Goal: Task Accomplishment & Management: Manage account settings

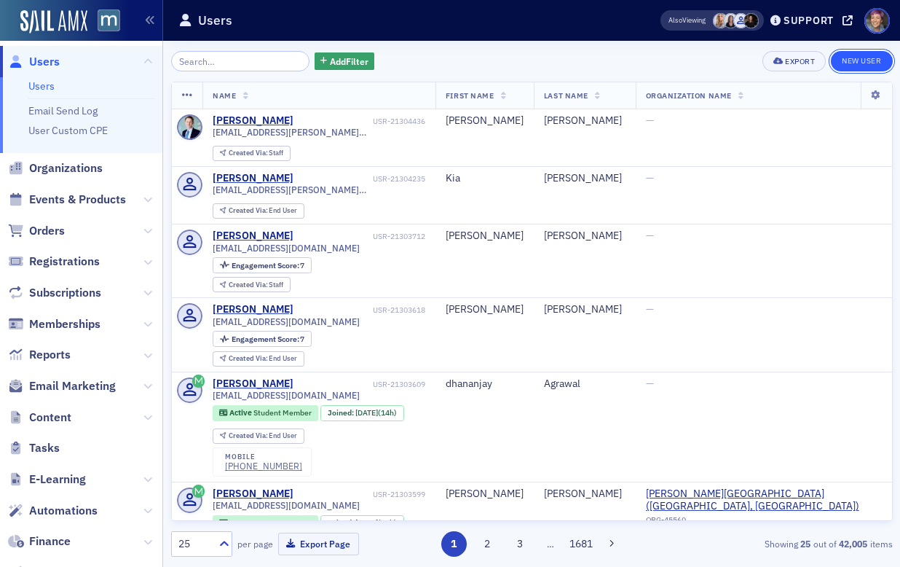
click at [869, 63] on link "New User" at bounding box center [861, 61] width 61 height 20
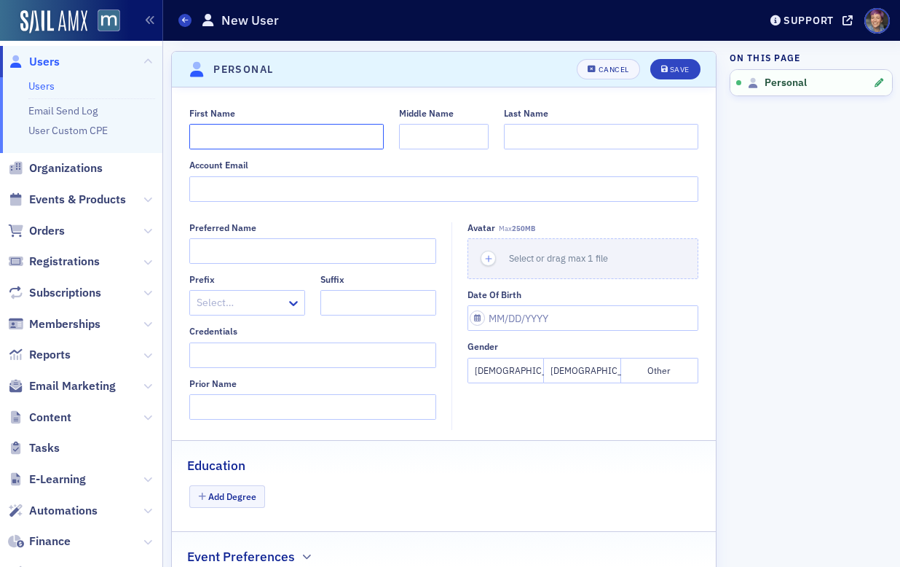
click at [347, 138] on input "First Name" at bounding box center [286, 136] width 194 height 25
type input "LeeAnn"
type input "Wong"
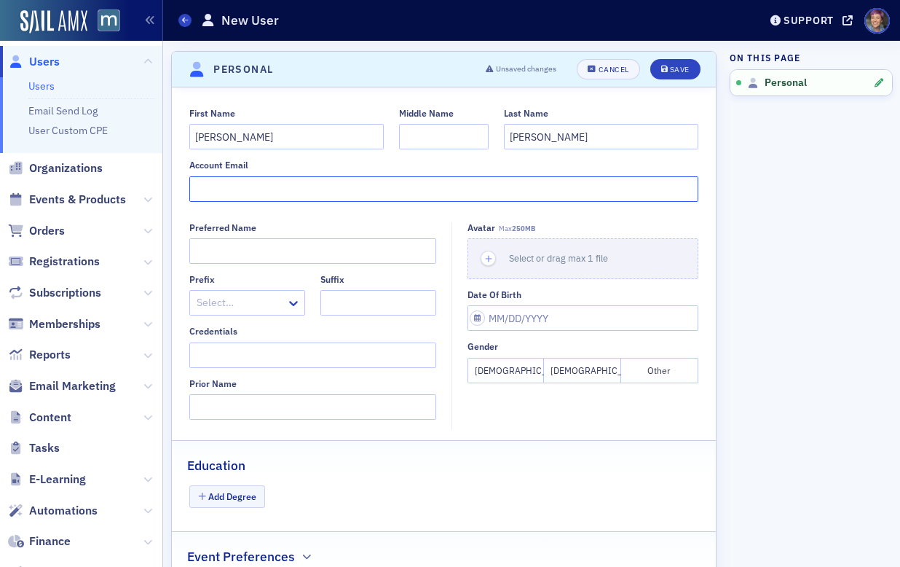
paste input "LWong@katzabosch.com"
type input "LWong@katzabosch.com"
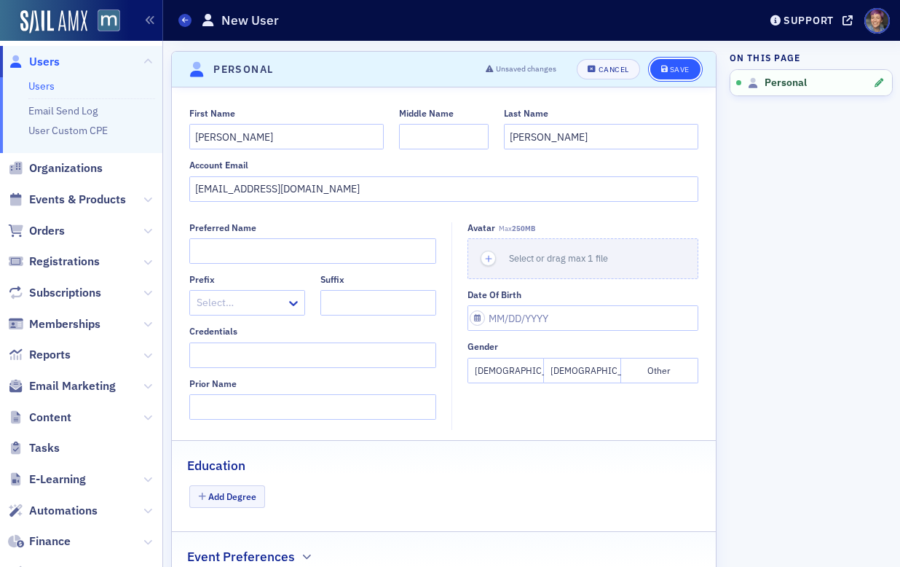
click at [670, 71] on div "Save" at bounding box center [680, 70] width 20 height 8
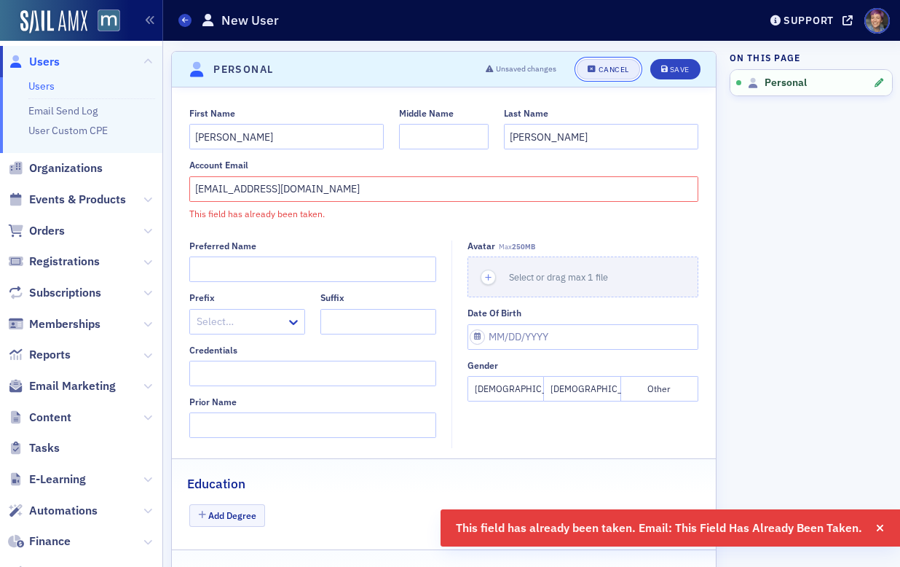
click at [588, 67] on icon "button" at bounding box center [592, 70] width 9 height 8
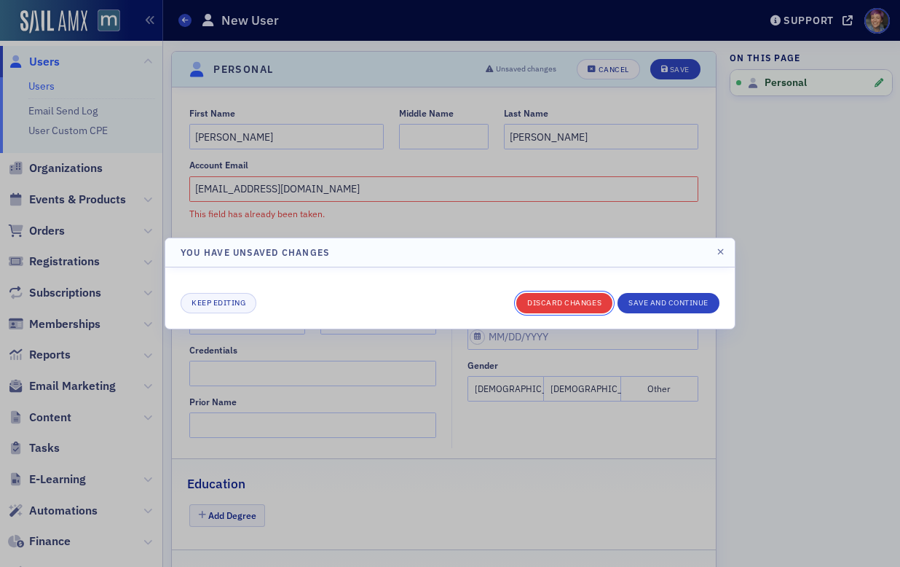
click at [586, 299] on button "Discard changes" at bounding box center [564, 303] width 96 height 20
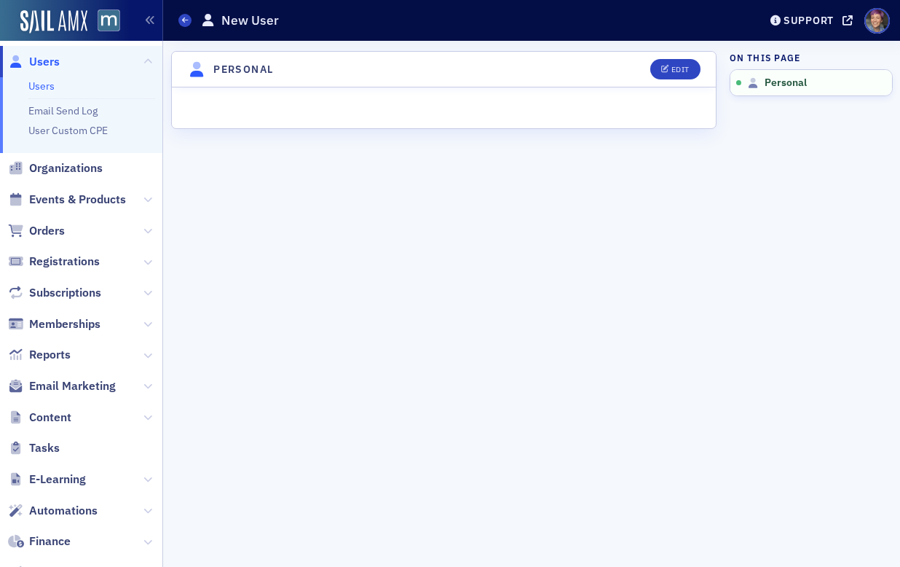
click at [42, 63] on span "Users" at bounding box center [44, 62] width 31 height 16
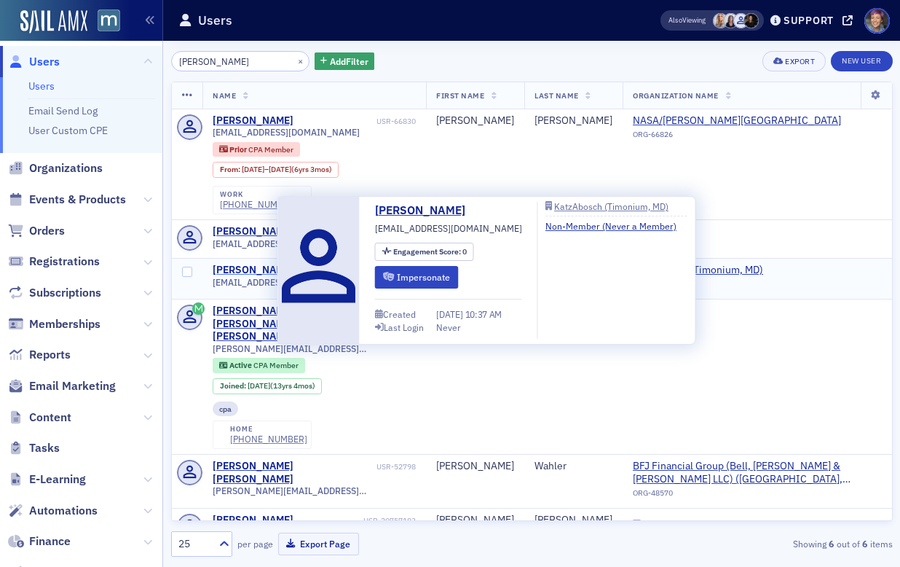
type input "[PERSON_NAME]"
click at [245, 271] on div "LeeAnn Wong" at bounding box center [253, 270] width 81 height 13
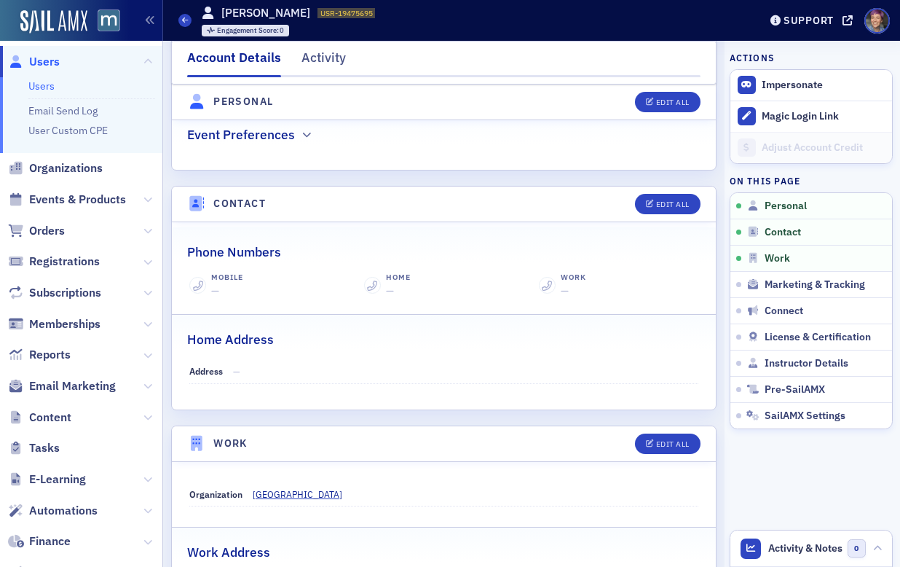
scroll to position [706, 0]
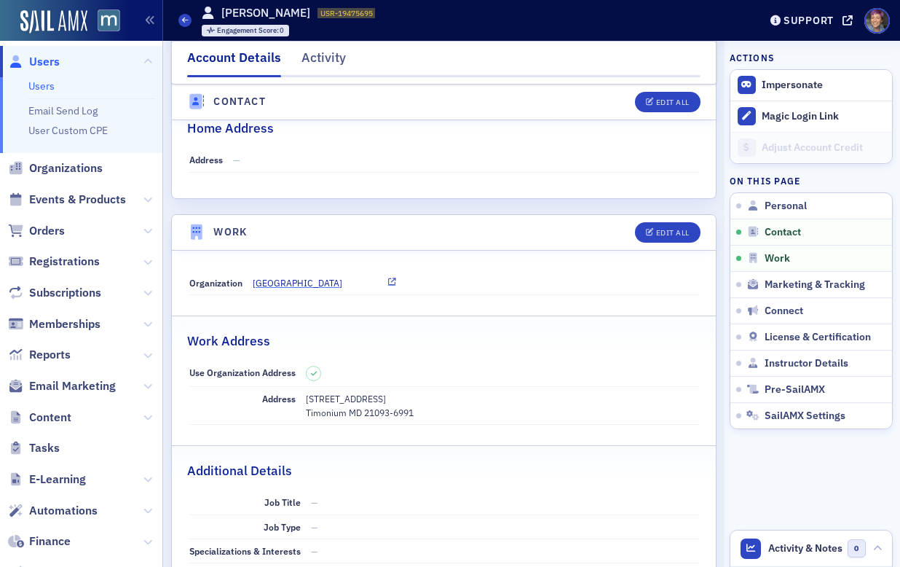
click at [288, 283] on span "KatzAbosch" at bounding box center [319, 282] width 133 height 13
click at [379, 185] on div "Phone Numbers Mobile — Home — Work — Home Address Address —" at bounding box center [444, 104] width 545 height 187
click at [267, 278] on span "KatzAbosch" at bounding box center [319, 282] width 133 height 13
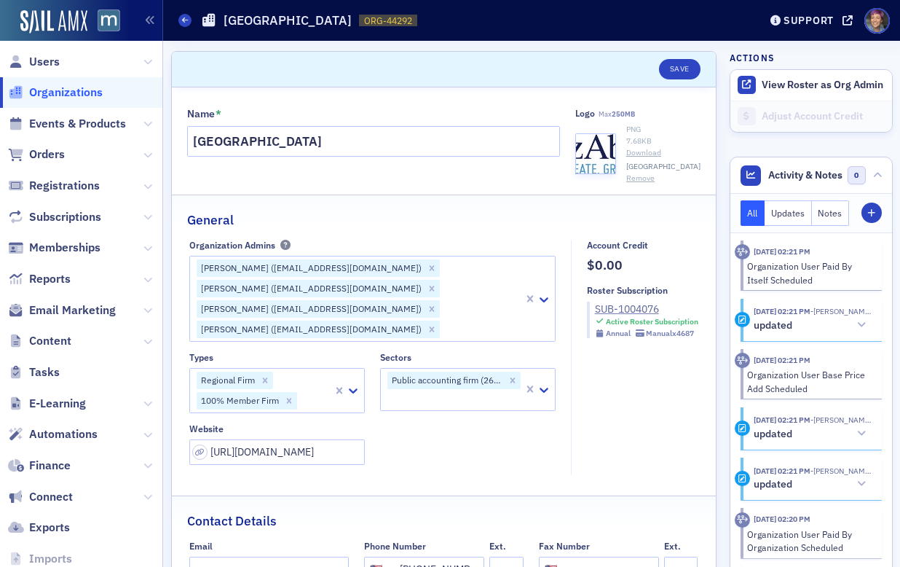
select select "US"
click at [310, 379] on div "Regional Firm 100% Member Firm" at bounding box center [261, 391] width 143 height 44
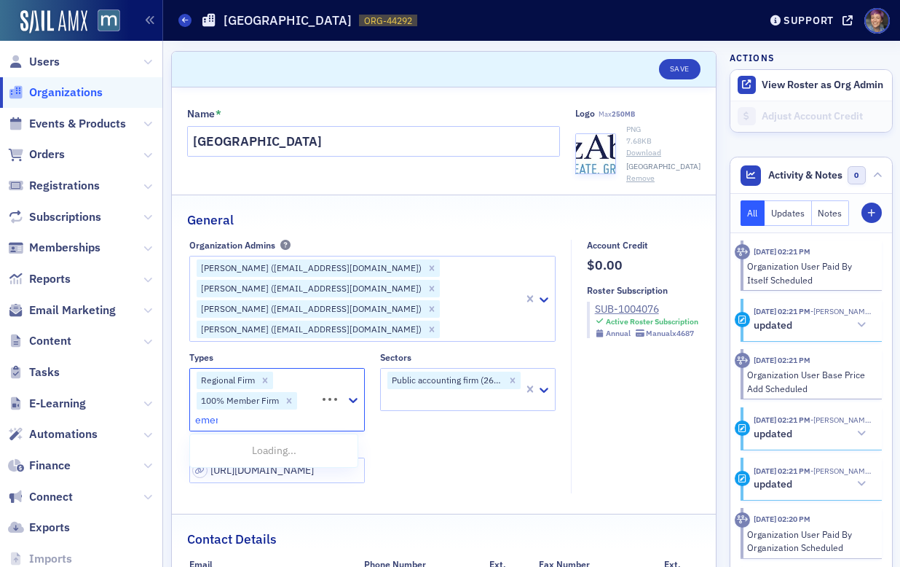
type input "emerg"
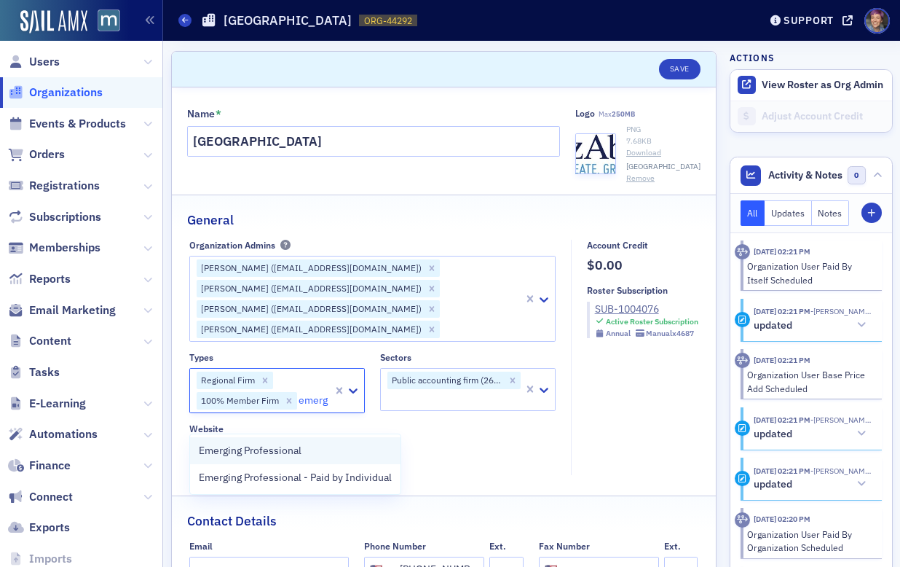
click at [333, 461] on div "Emerging Professional" at bounding box center [295, 450] width 210 height 27
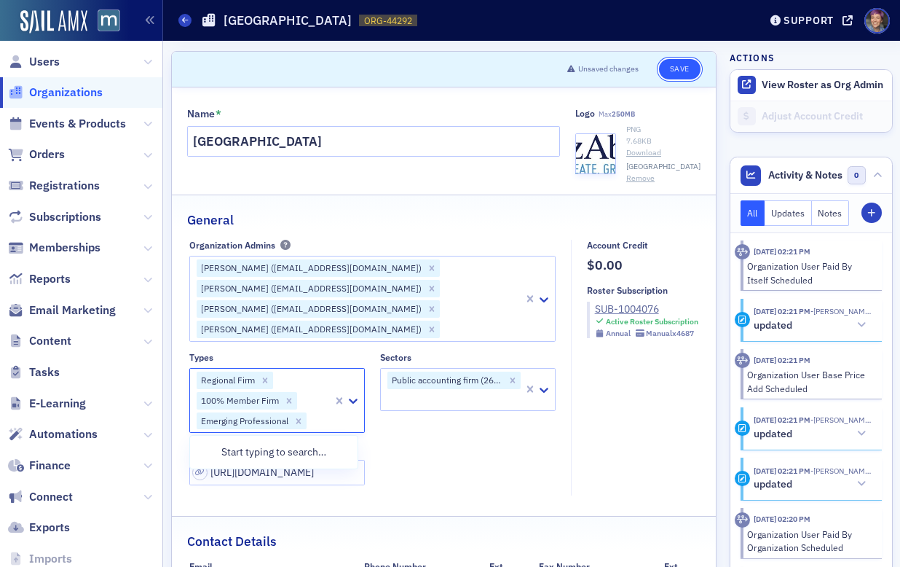
click at [672, 66] on button "Save" at bounding box center [680, 69] width 42 height 20
select select "US"
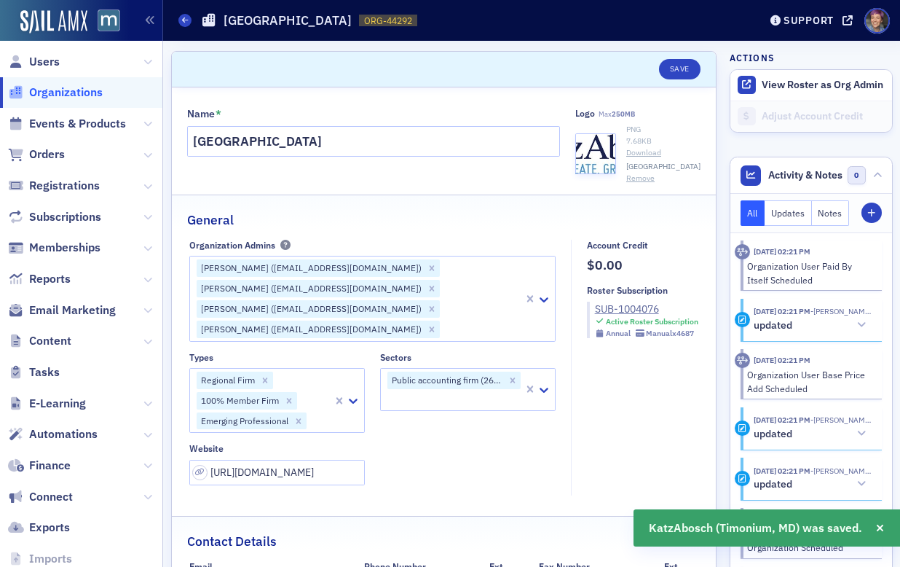
click at [248, 269] on div "Stacey Kaltreider (skaltreider@katzabosch.com)" at bounding box center [310, 267] width 227 height 17
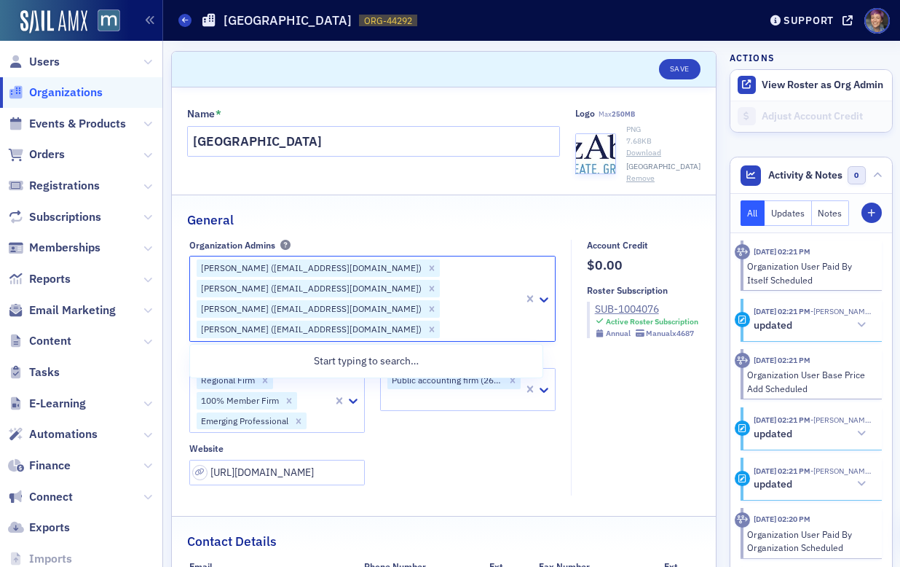
click at [469, 214] on div "General" at bounding box center [444, 212] width 514 height 34
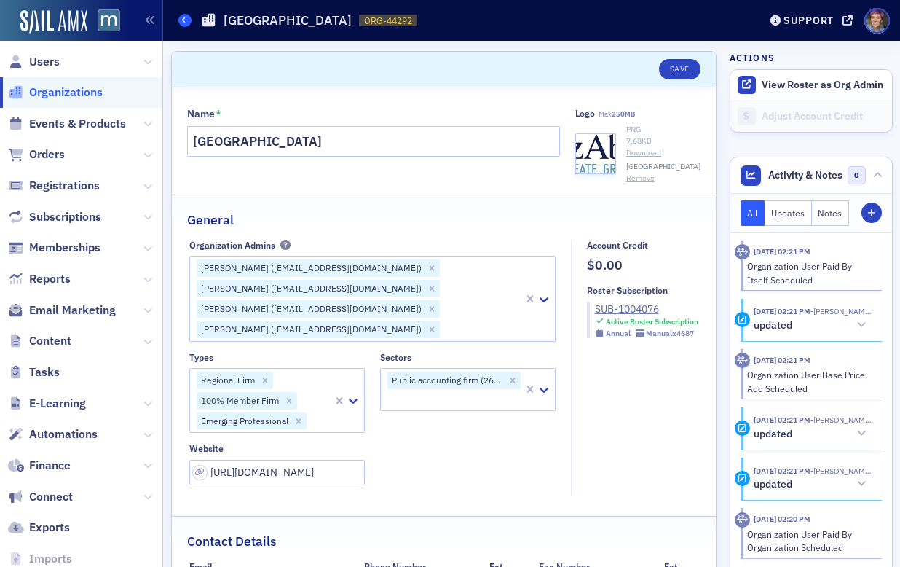
click at [185, 21] on icon at bounding box center [185, 20] width 6 height 7
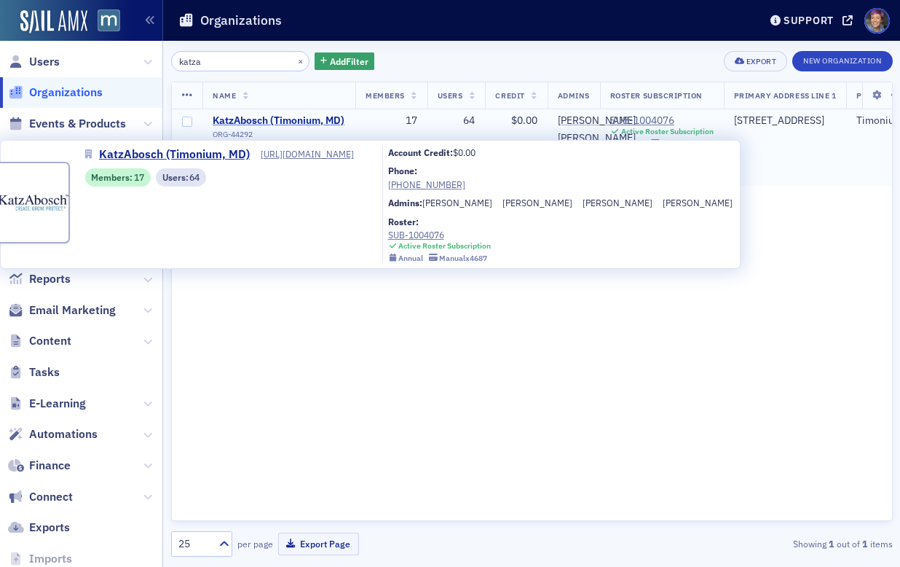
type input "katza"
click at [281, 122] on span "KatzAbosch (Timonium, MD)" at bounding box center [279, 120] width 133 height 13
select select "US"
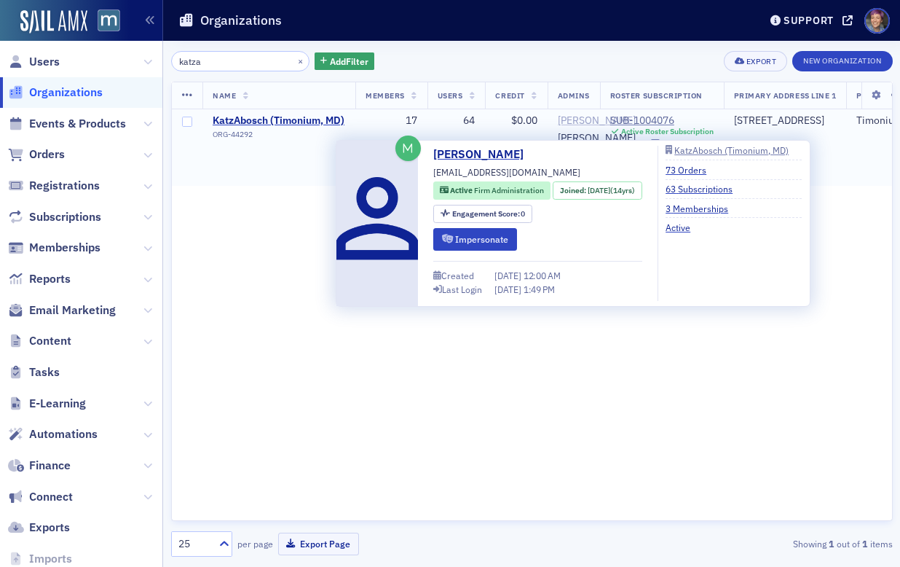
click at [578, 127] on div "Stacey Kaltreider" at bounding box center [597, 120] width 78 height 13
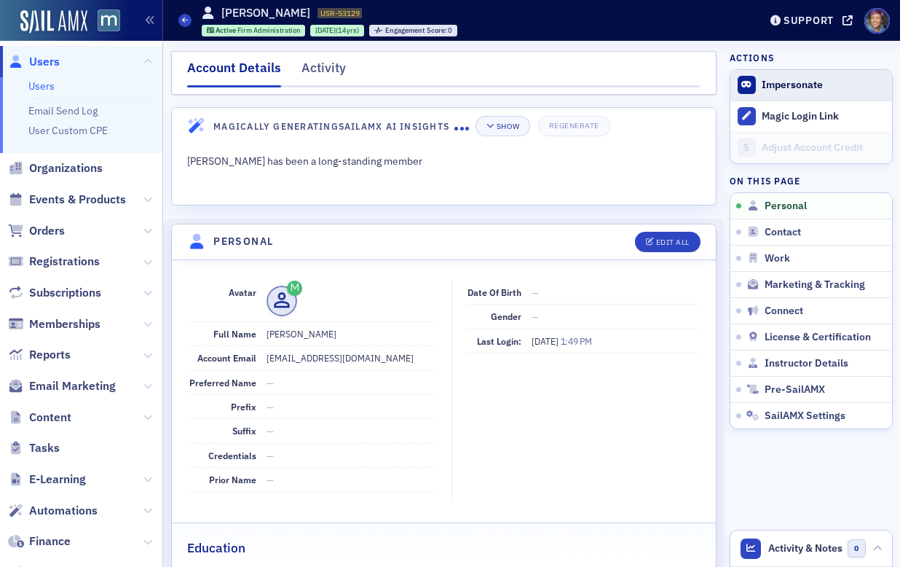
click at [796, 85] on button "Impersonate" at bounding box center [792, 85] width 61 height 13
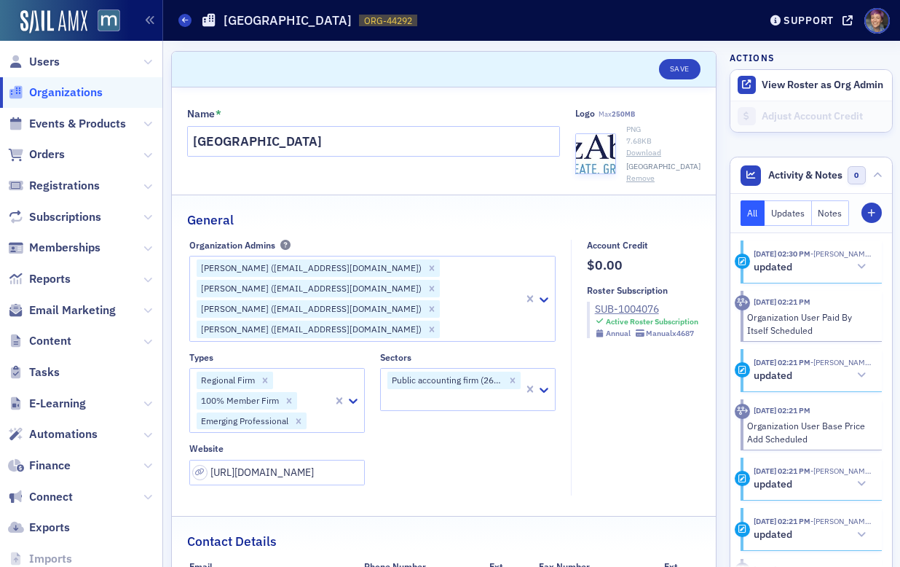
select select "US"
click at [186, 23] on icon at bounding box center [185, 20] width 6 height 7
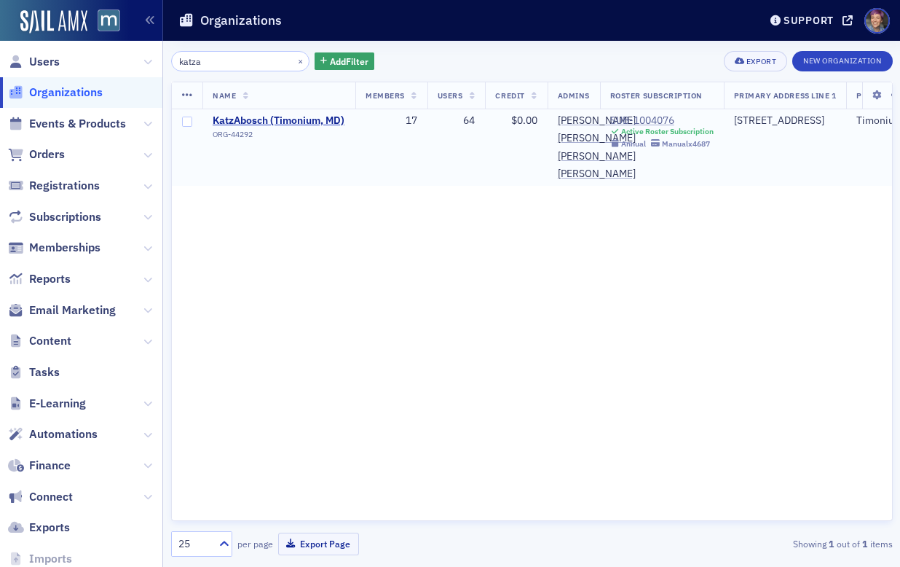
type input "katza"
click at [639, 123] on div "SUB-1004076" at bounding box center [661, 120] width 103 height 13
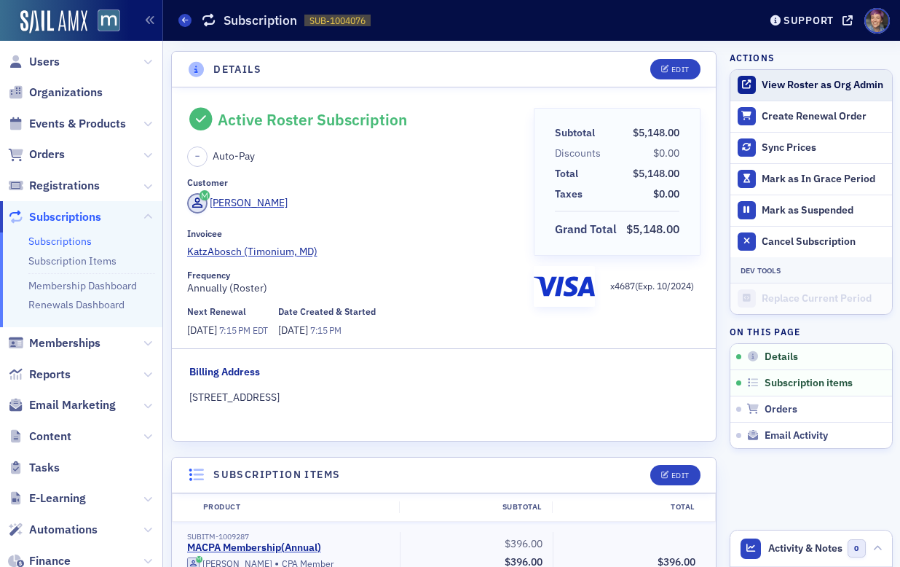
click at [820, 75] on button "View Roster as Org Admin" at bounding box center [812, 85] width 162 height 31
click at [782, 86] on button "View Roster as Org Admin" at bounding box center [823, 85] width 122 height 13
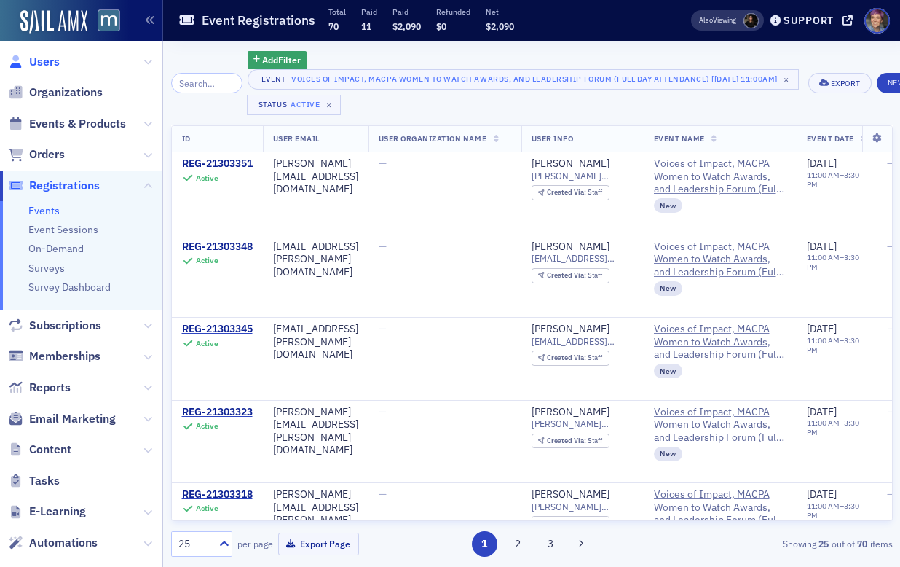
click at [49, 59] on span "Users" at bounding box center [44, 62] width 31 height 16
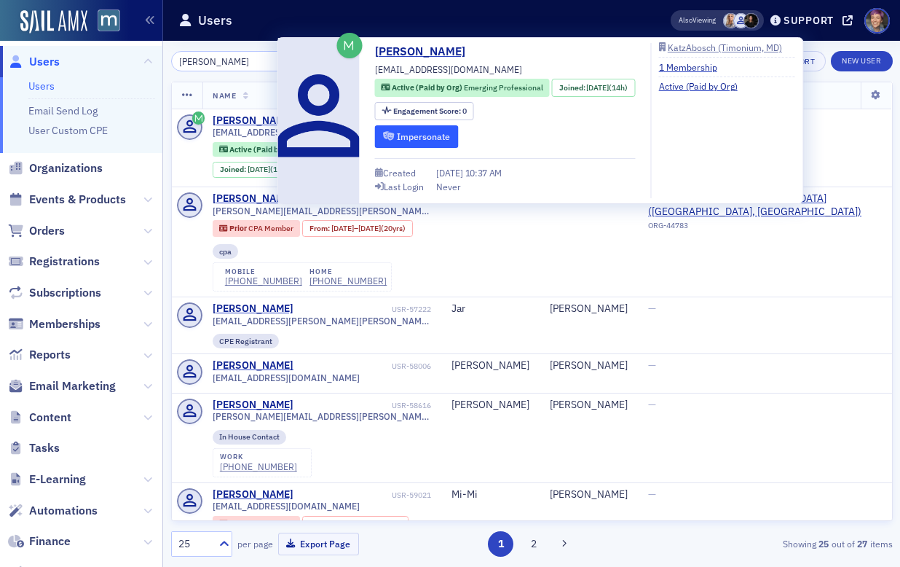
type input "leeann wong"
click at [444, 138] on button "Impersonate" at bounding box center [417, 136] width 84 height 23
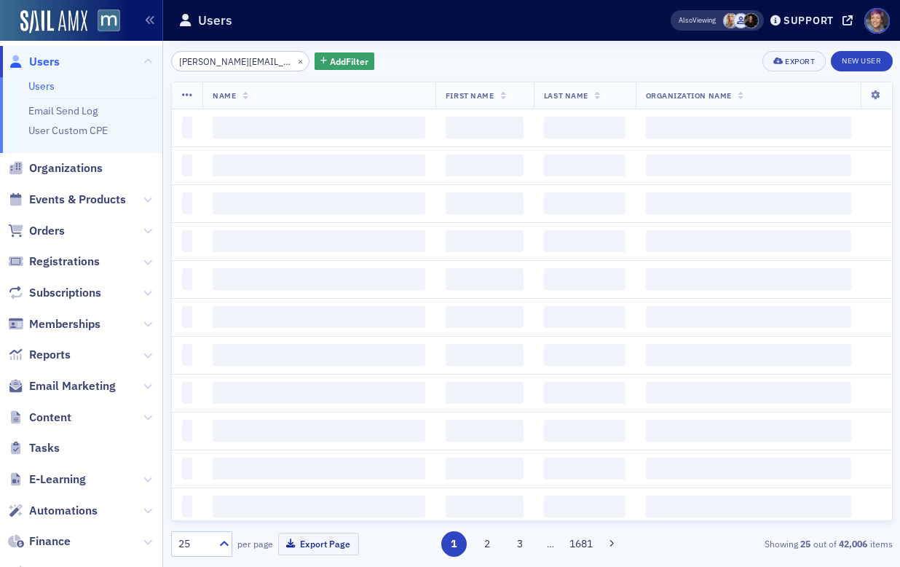
scroll to position [0, 13]
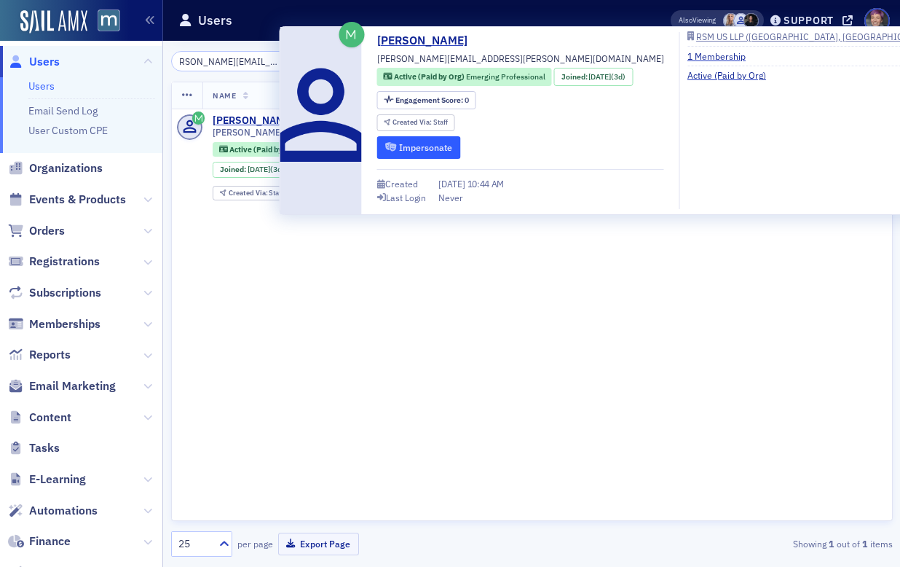
type input "Reagan.Walsh@rsmus.com"
click at [406, 146] on button "Impersonate" at bounding box center [419, 147] width 84 height 23
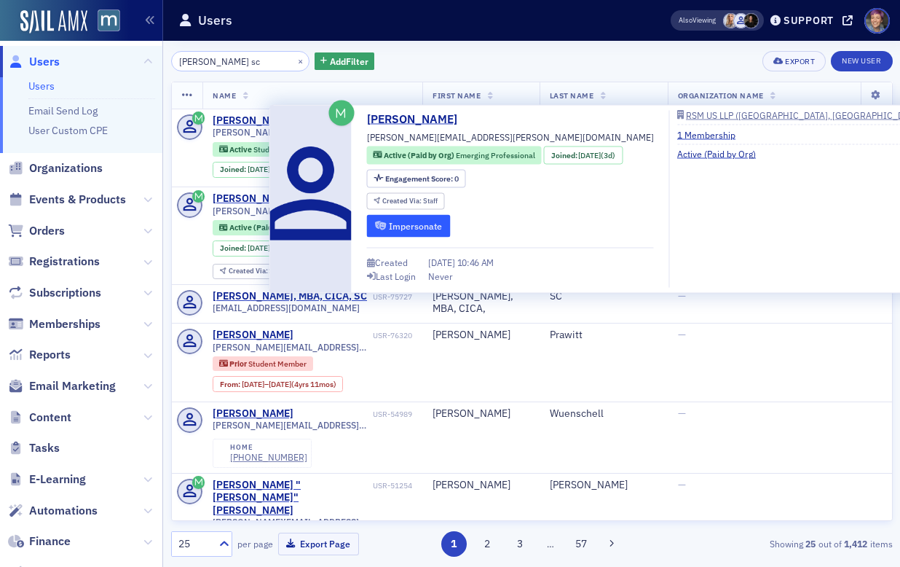
type input "[PERSON_NAME] sc"
click at [416, 226] on button "Impersonate" at bounding box center [409, 225] width 84 height 23
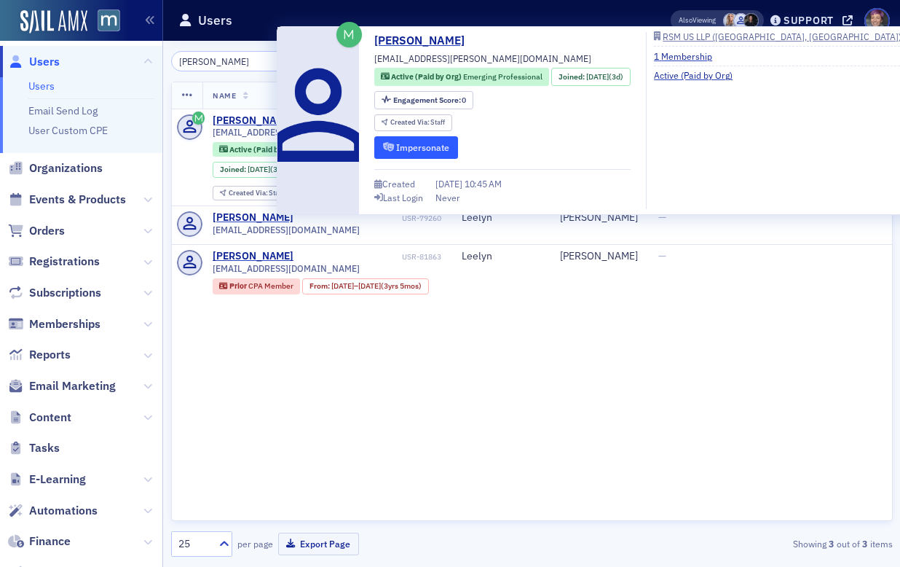
type input "[PERSON_NAME]"
click at [427, 149] on button "Impersonate" at bounding box center [416, 147] width 84 height 23
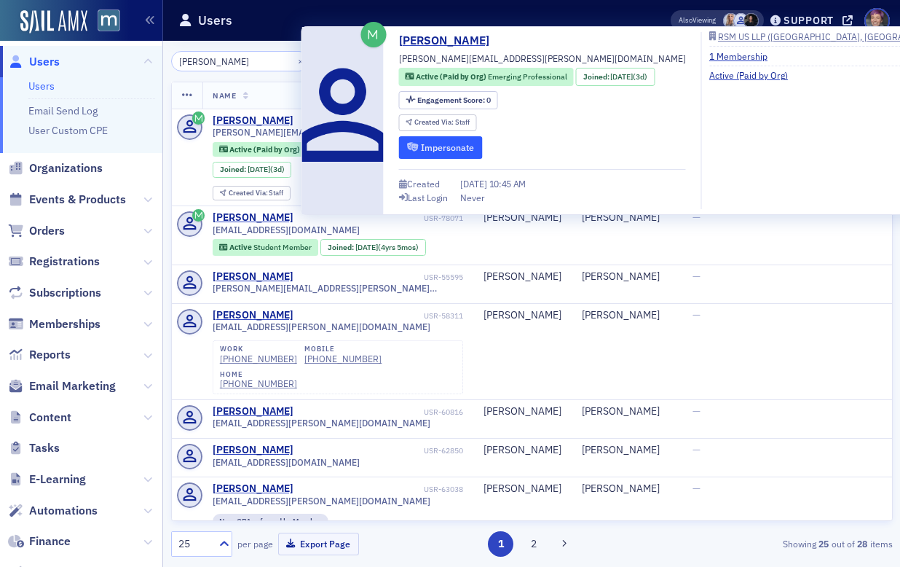
type input "[PERSON_NAME]"
click at [460, 147] on button "Impersonate" at bounding box center [441, 147] width 84 height 23
